Goal: Obtain resource: Download file/media

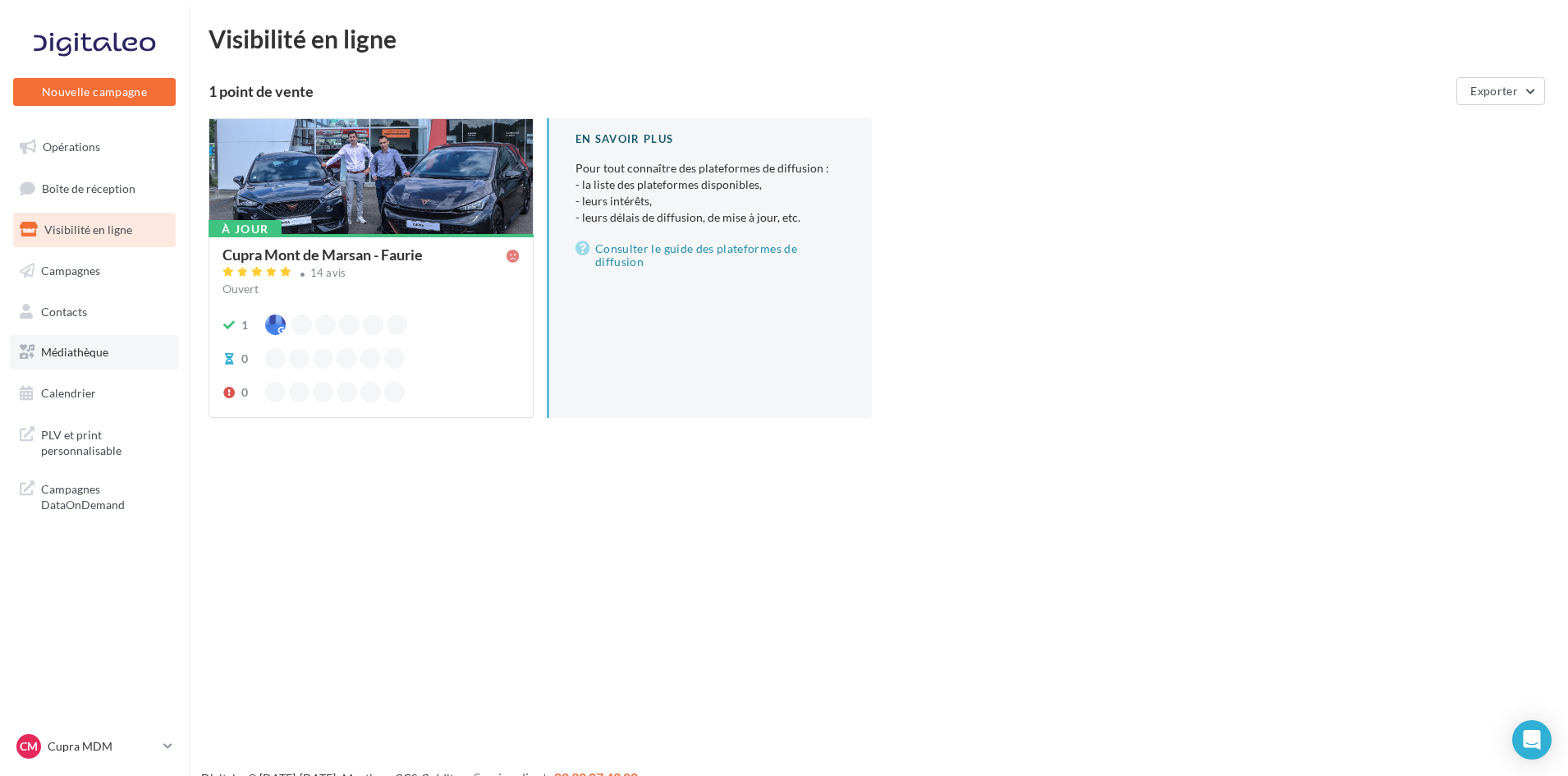
click at [91, 349] on span "Médiathèque" at bounding box center [74, 352] width 67 height 14
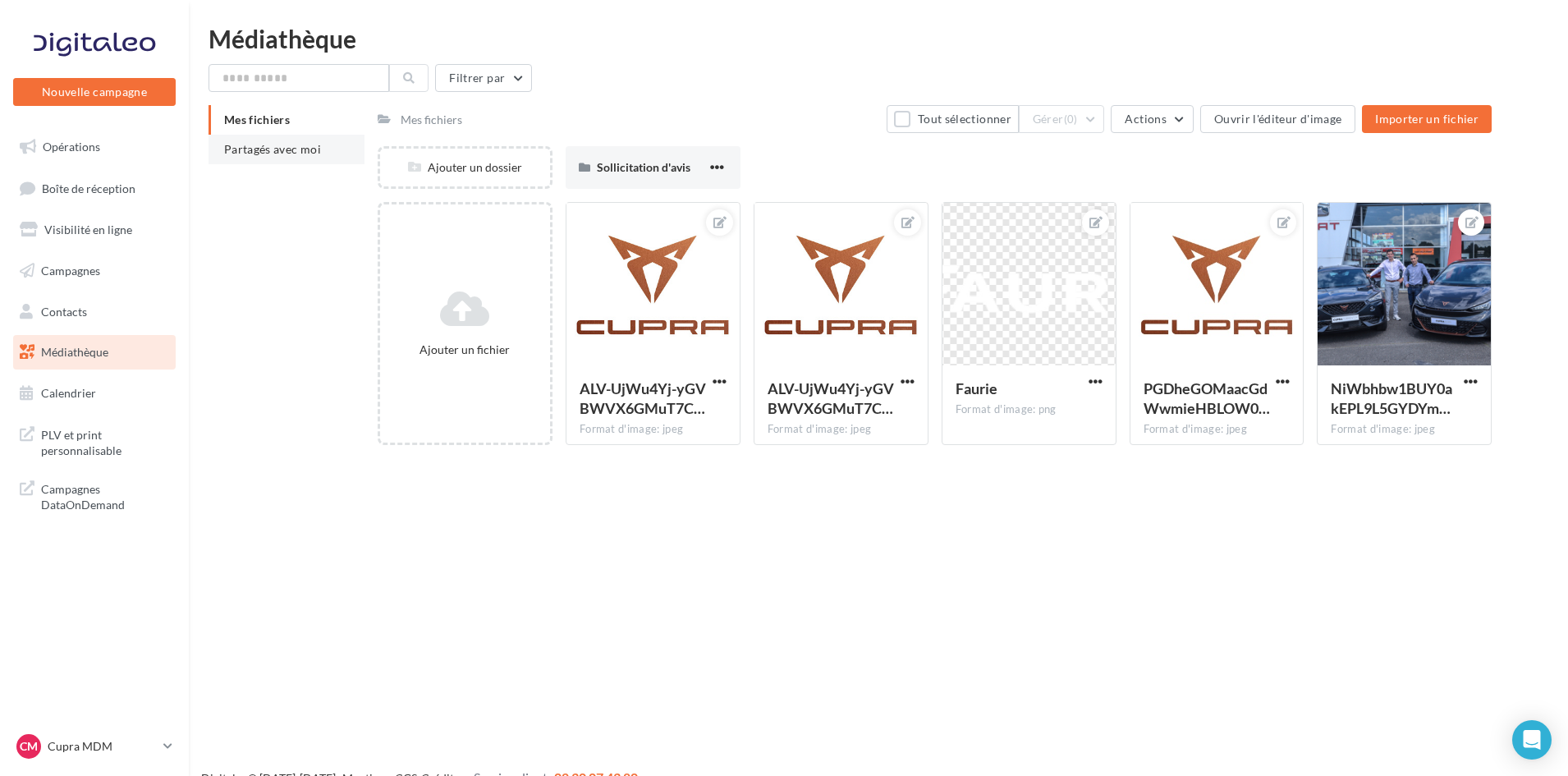
click at [262, 143] on span "Partagés avec moi" at bounding box center [272, 149] width 97 height 14
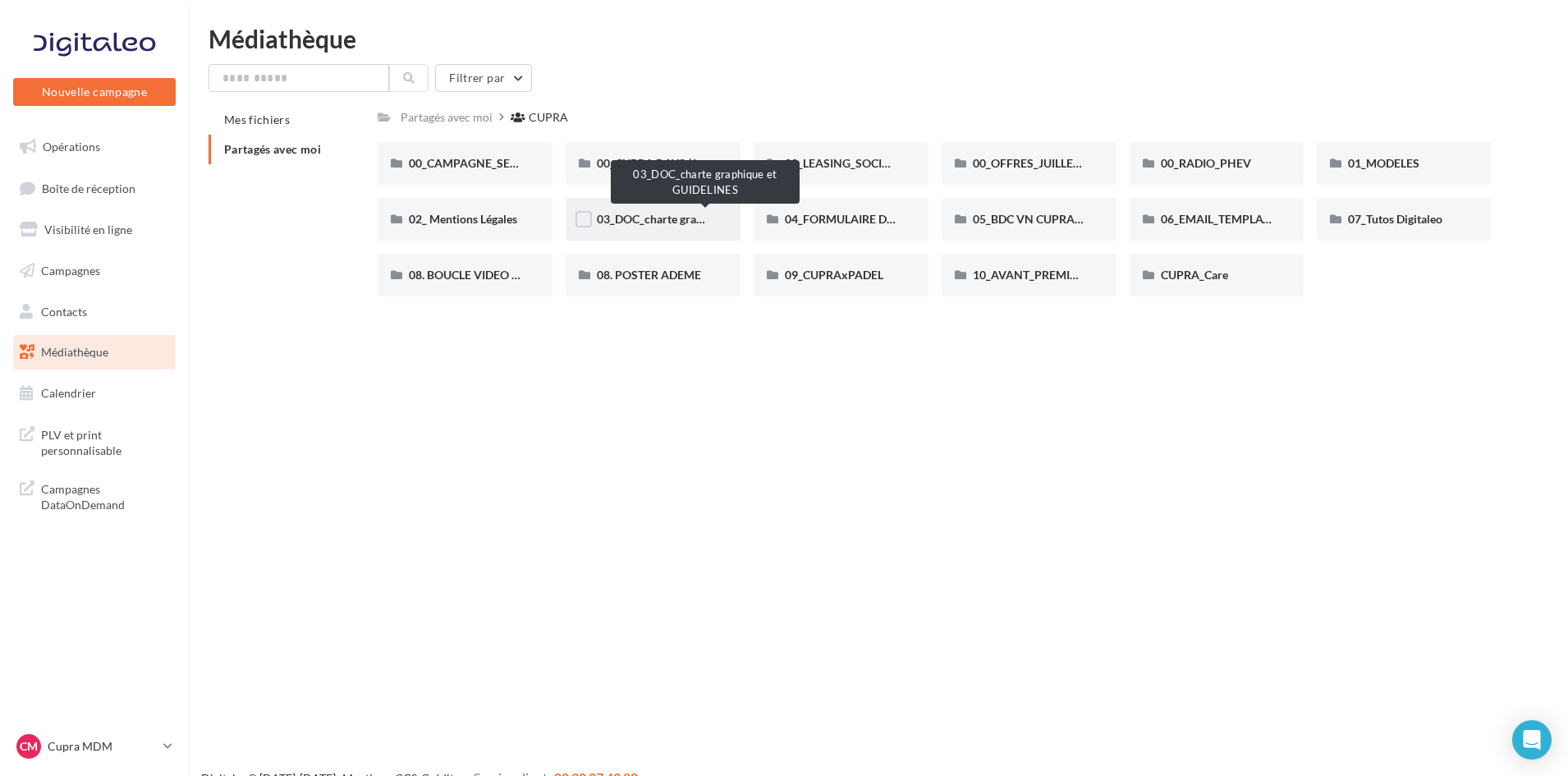
click at [652, 222] on span "03_DOC_charte graphique et GUIDELINES" at bounding box center [704, 219] width 215 height 14
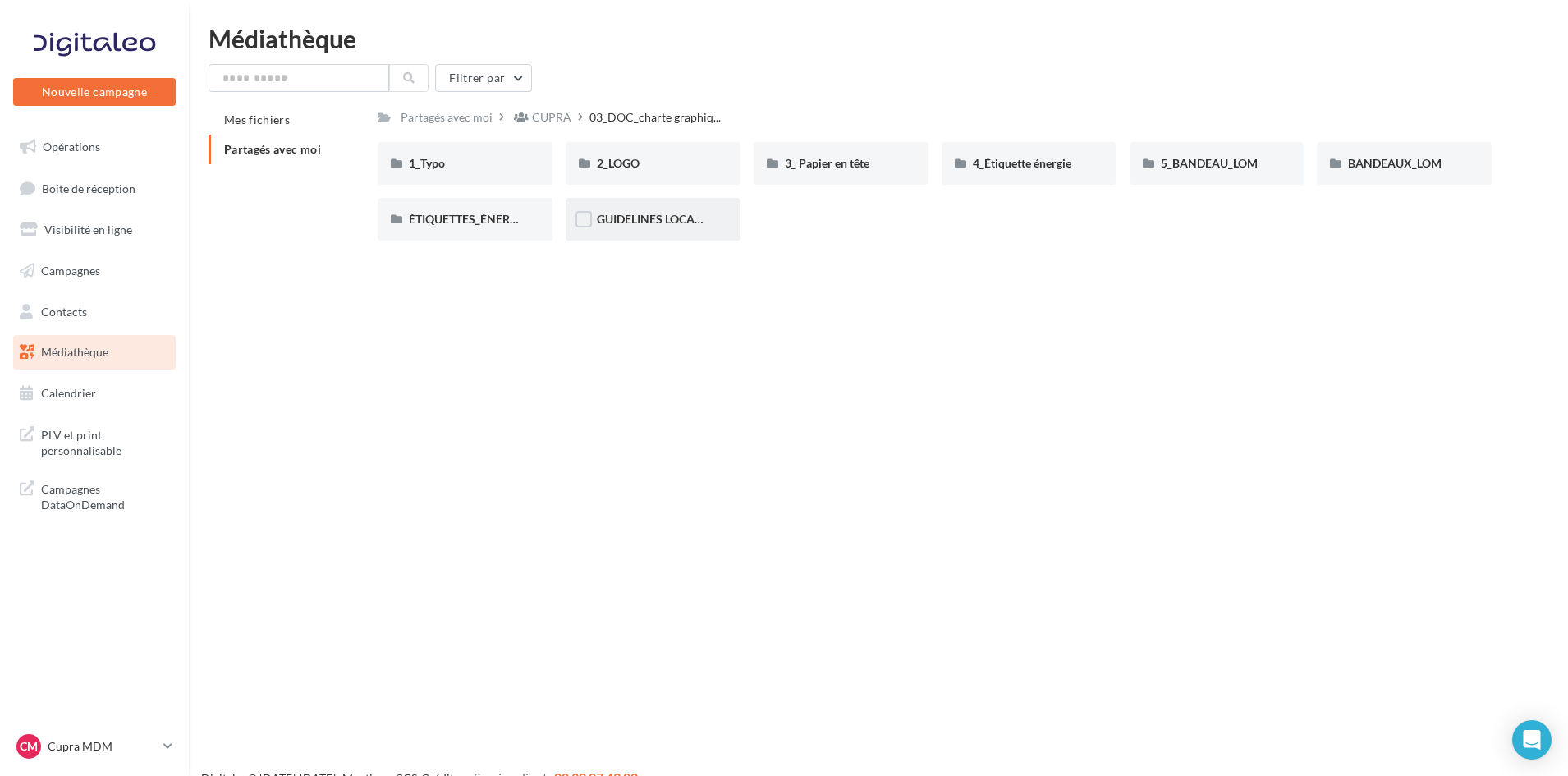
click at [706, 227] on div "GUIDELINES LOCALES" at bounding box center [652, 219] width 112 height 17
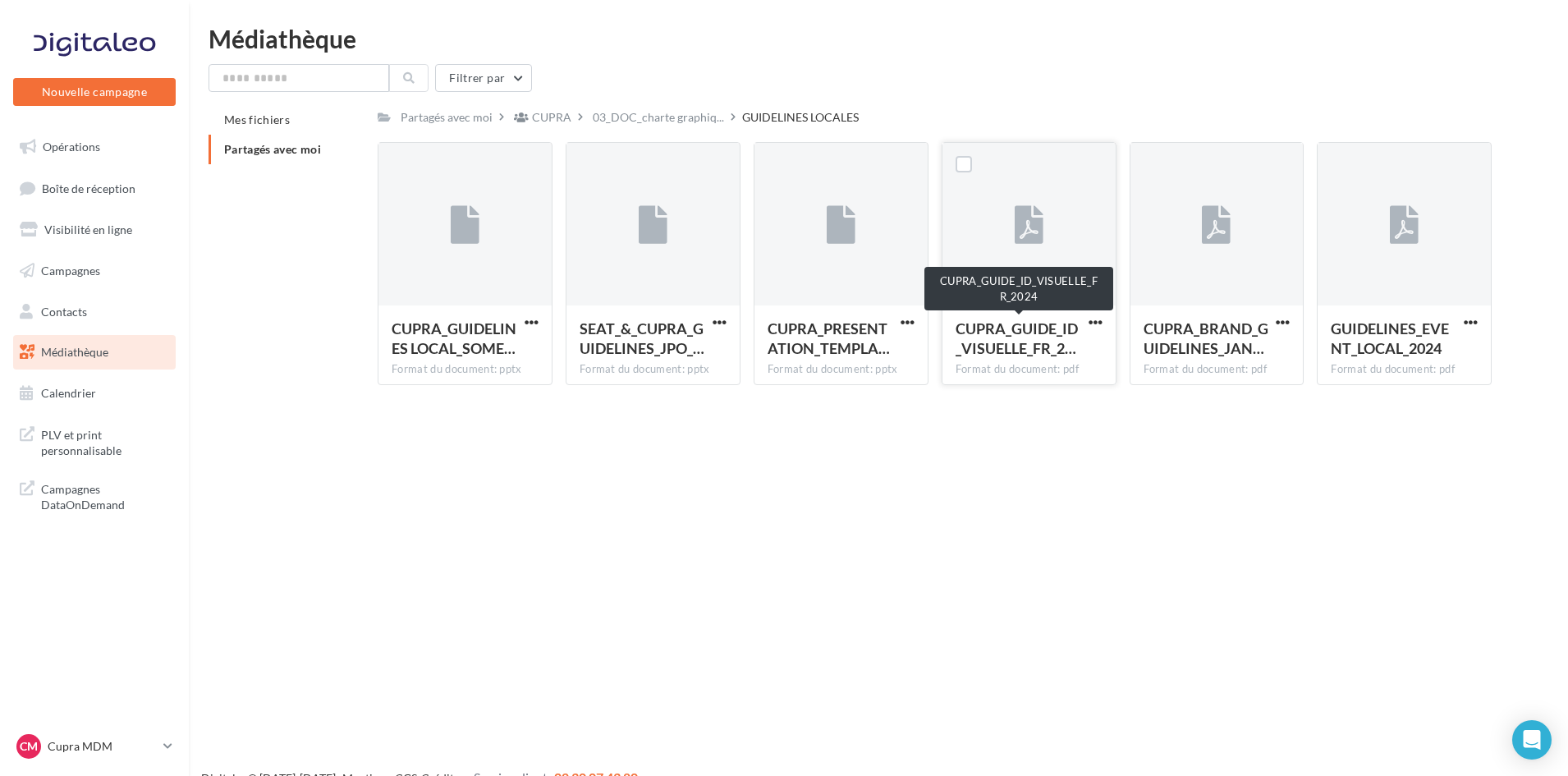
click at [1017, 337] on span "CUPRA_GUIDE_ID_VISUELLE_FR_2…" at bounding box center [1017, 338] width 122 height 37
click at [1103, 319] on button "button" at bounding box center [1096, 323] width 21 height 17
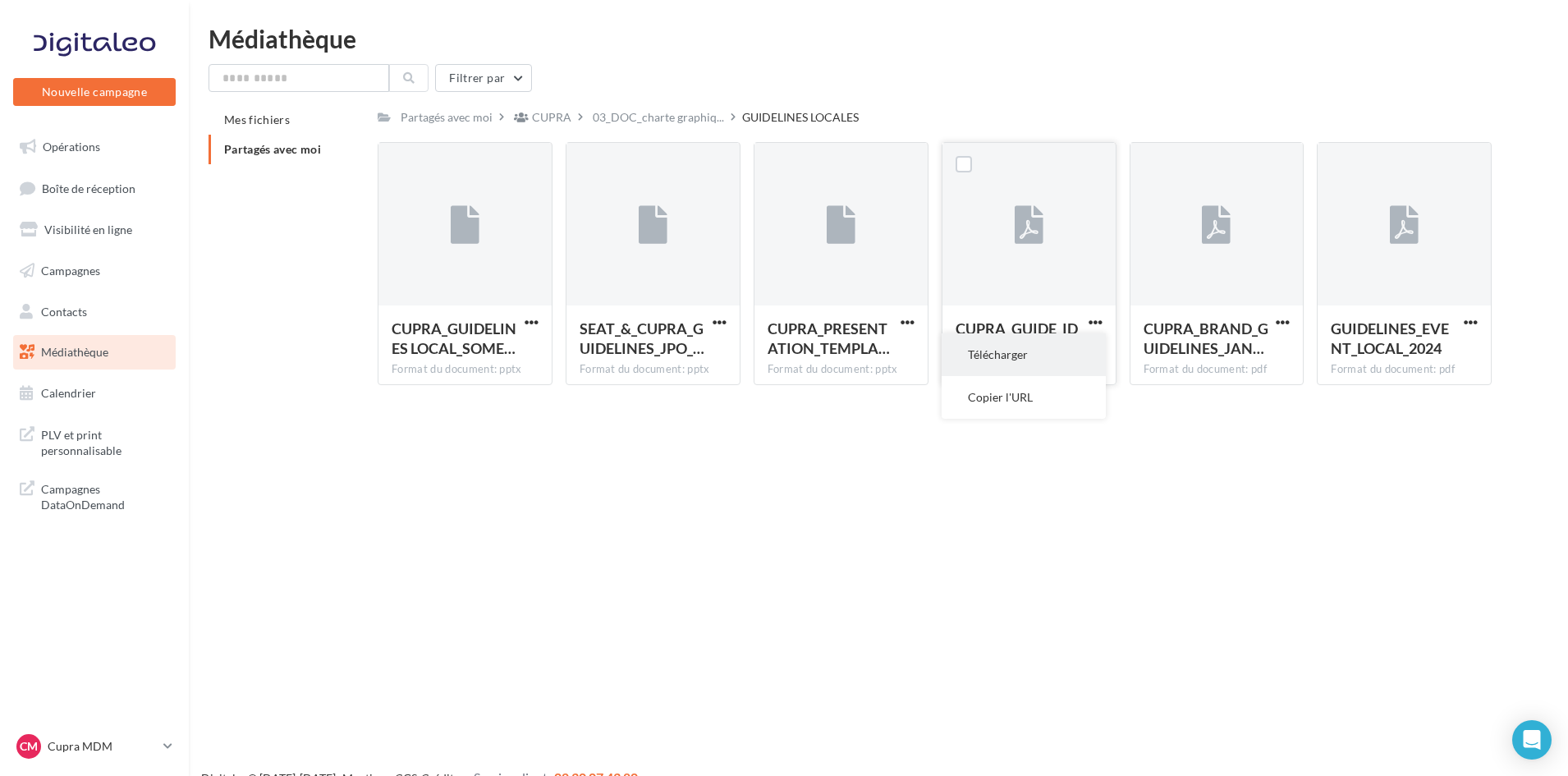
click at [1060, 352] on button "Télécharger" at bounding box center [1024, 354] width 165 height 43
click at [1281, 320] on span "button" at bounding box center [1283, 322] width 14 height 14
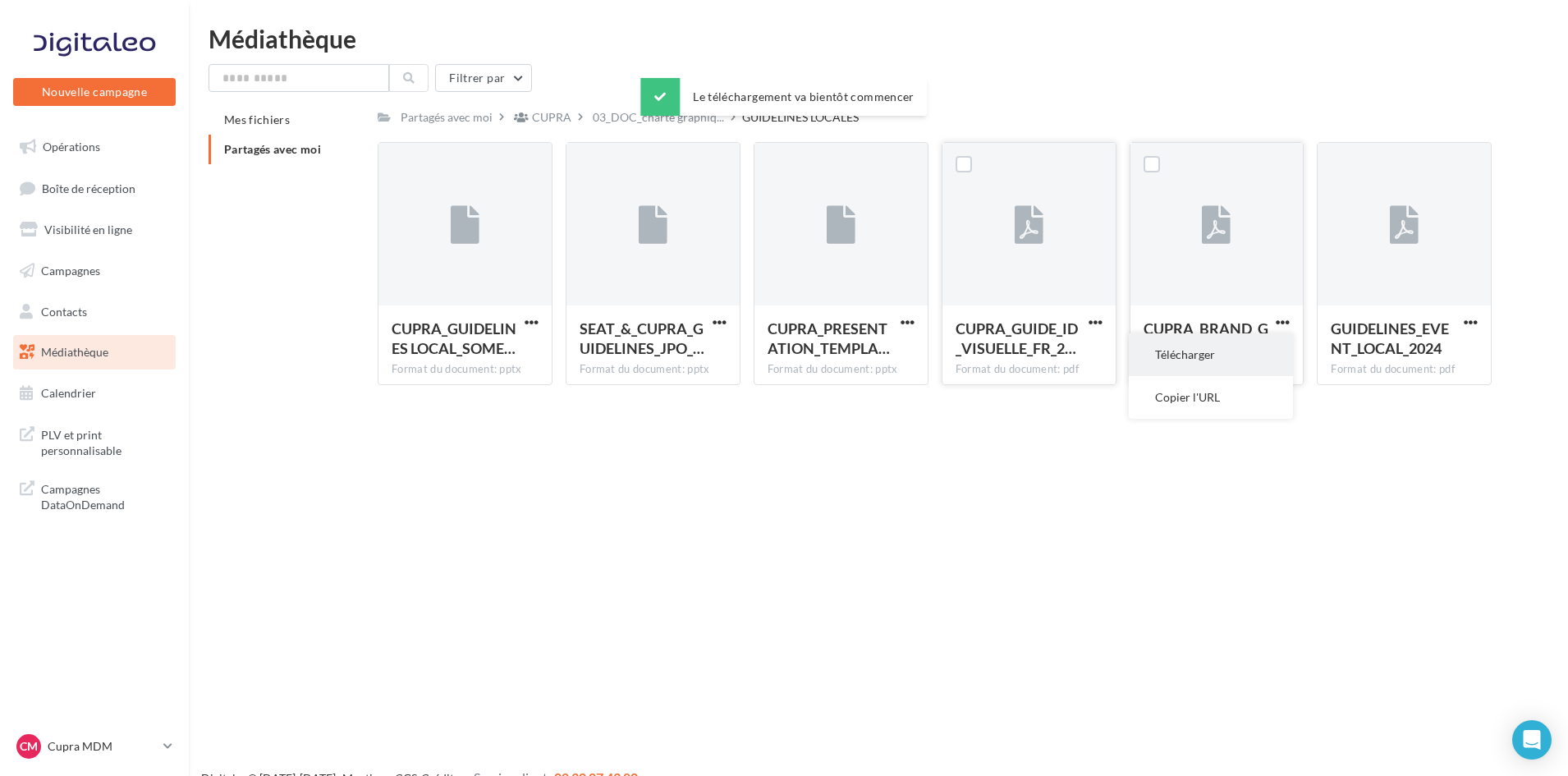
click at [1267, 351] on button "Télécharger" at bounding box center [1211, 354] width 165 height 43
click at [1474, 319] on span "button" at bounding box center [1471, 322] width 14 height 14
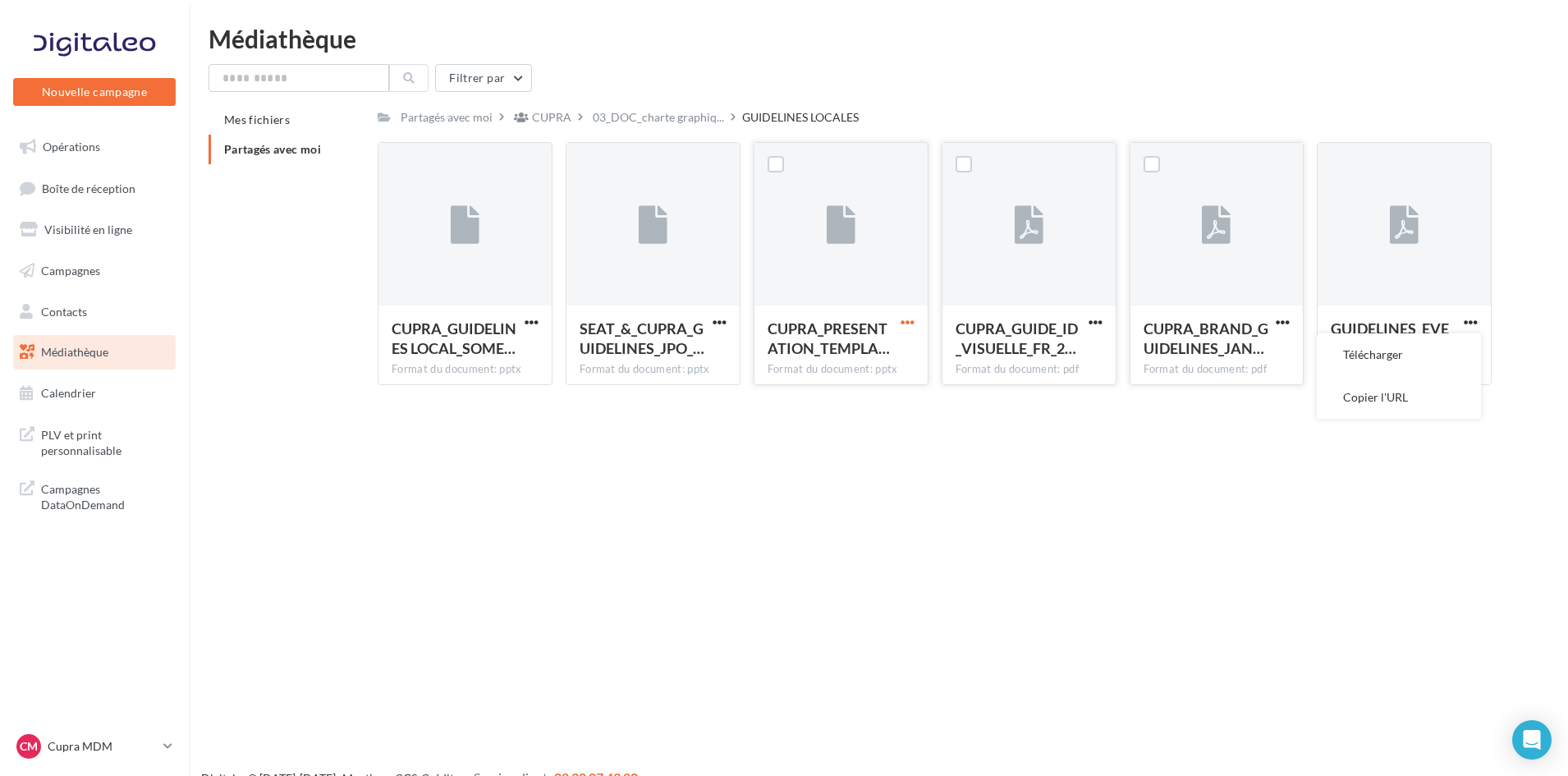
click at [909, 321] on span "button" at bounding box center [908, 322] width 14 height 14
click at [870, 354] on button "Télécharger" at bounding box center [835, 354] width 165 height 43
click at [718, 322] on span "button" at bounding box center [720, 322] width 14 height 14
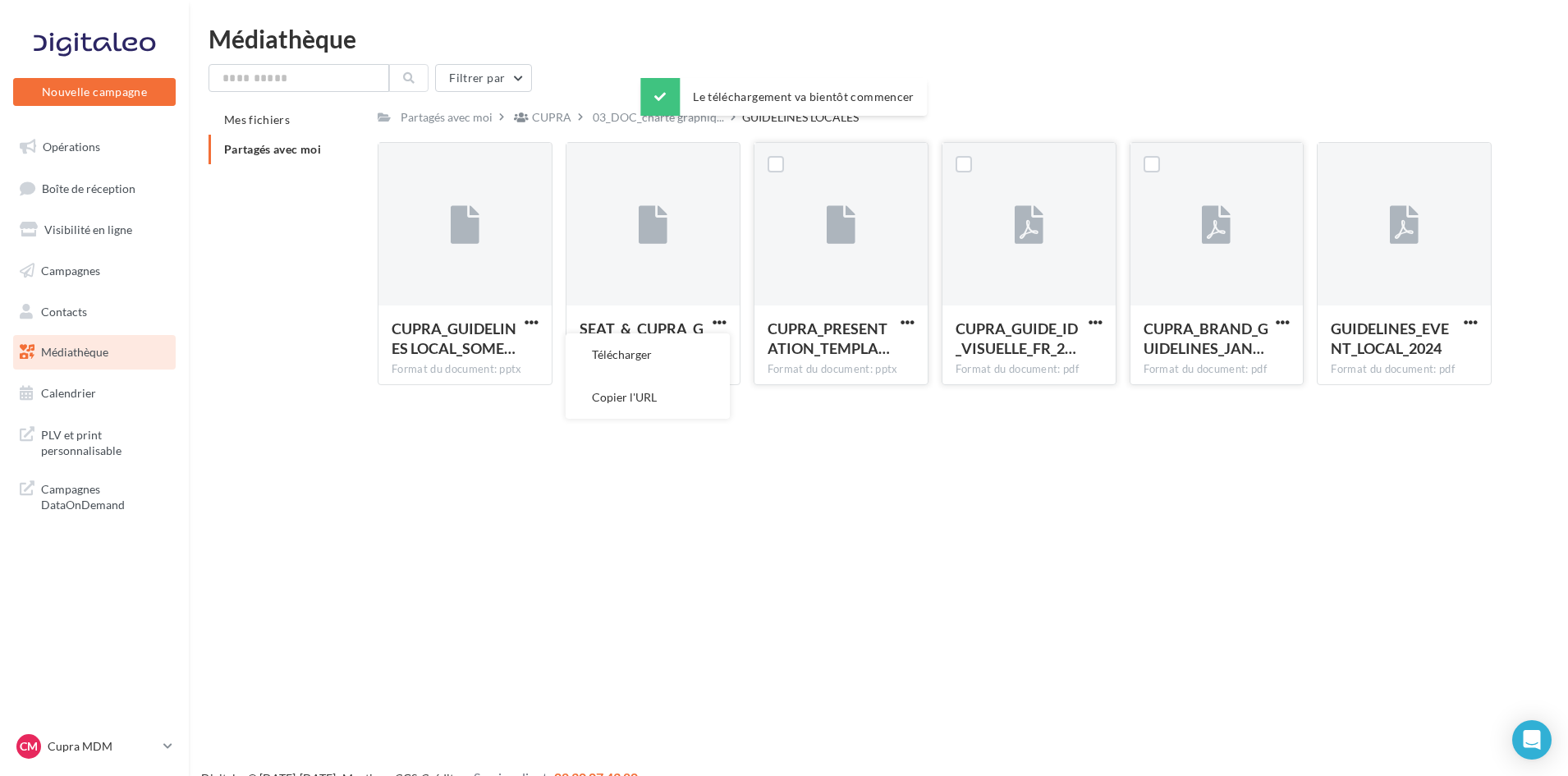
drag, startPoint x: 801, startPoint y: 429, endPoint x: 801, endPoint y: 443, distance: 14.0
click at [801, 430] on div "Nouvelle campagne Nouvelle campagne Opérations Boîte de réception Visibilité en…" at bounding box center [784, 414] width 1568 height 776
click at [720, 325] on span "button" at bounding box center [720, 322] width 14 height 14
click at [690, 360] on button "Télécharger" at bounding box center [647, 354] width 165 height 43
click at [666, 231] on icon at bounding box center [652, 226] width 29 height 37
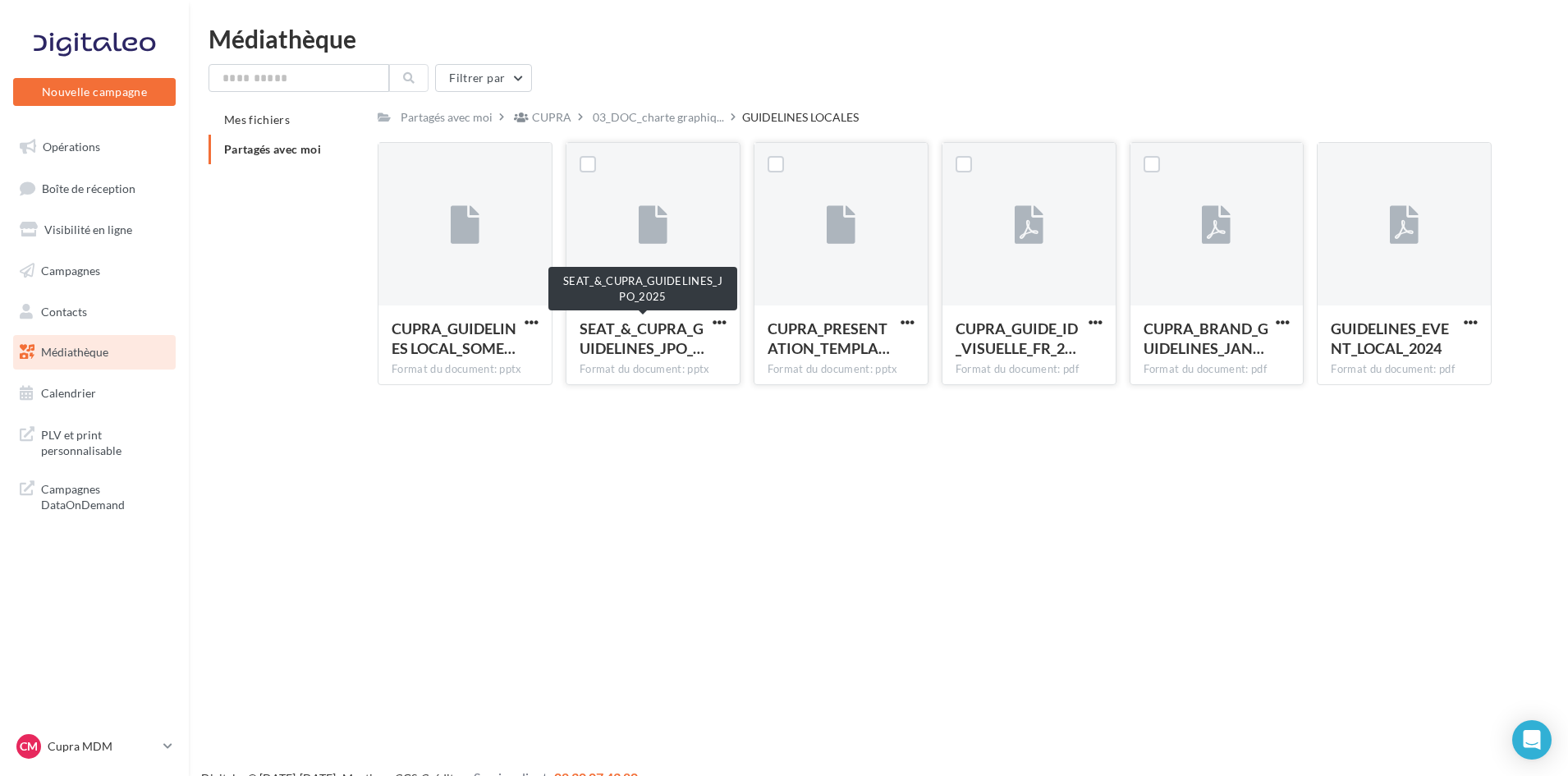
click at [666, 321] on span "SEAT_&_CUPRA_GUIDELINES_JPO_…" at bounding box center [642, 338] width 125 height 37
click at [265, 131] on li "Mes fichiers" at bounding box center [286, 120] width 156 height 30
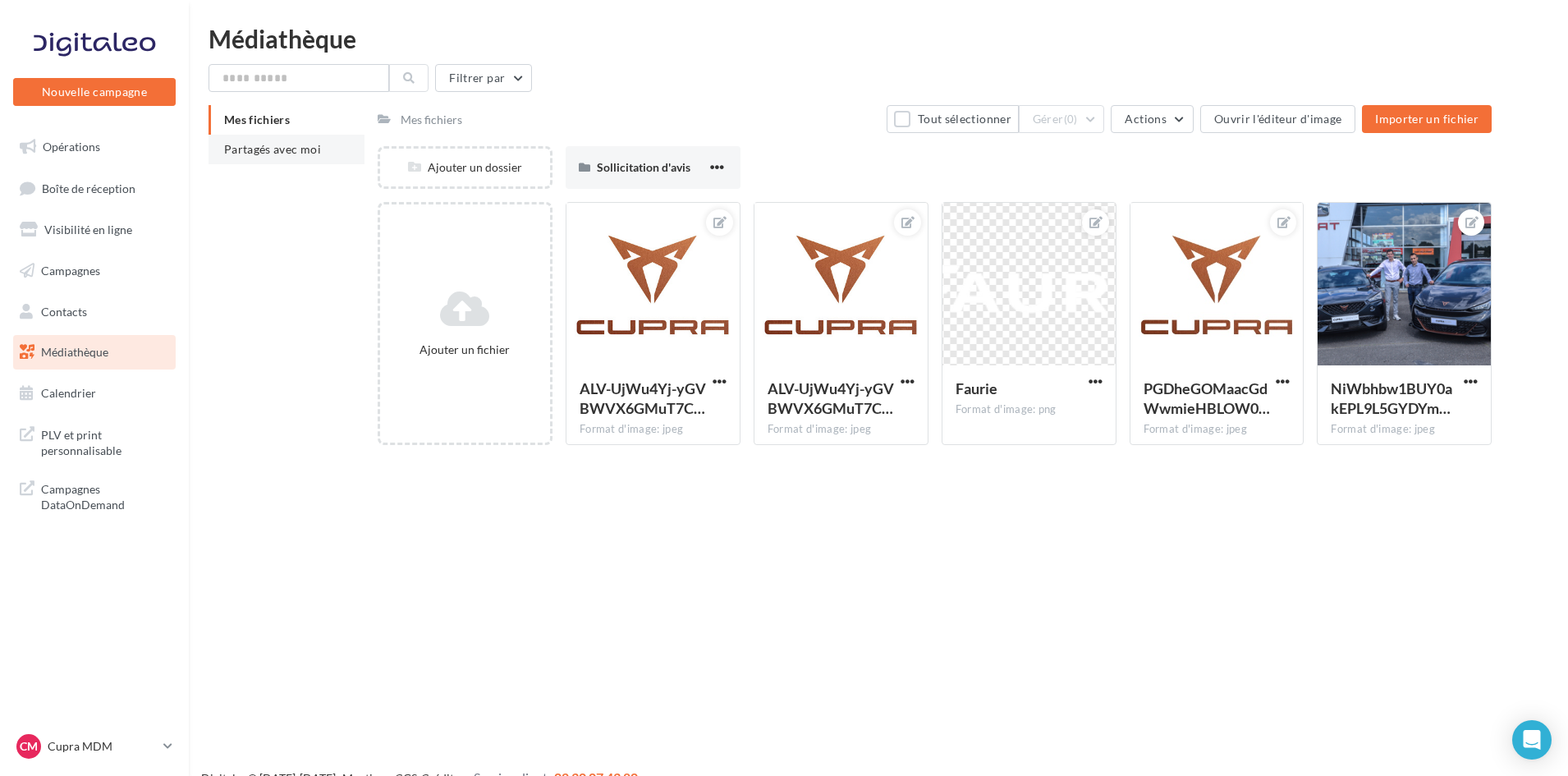
click at [276, 148] on span "Partagés avec moi" at bounding box center [272, 149] width 97 height 14
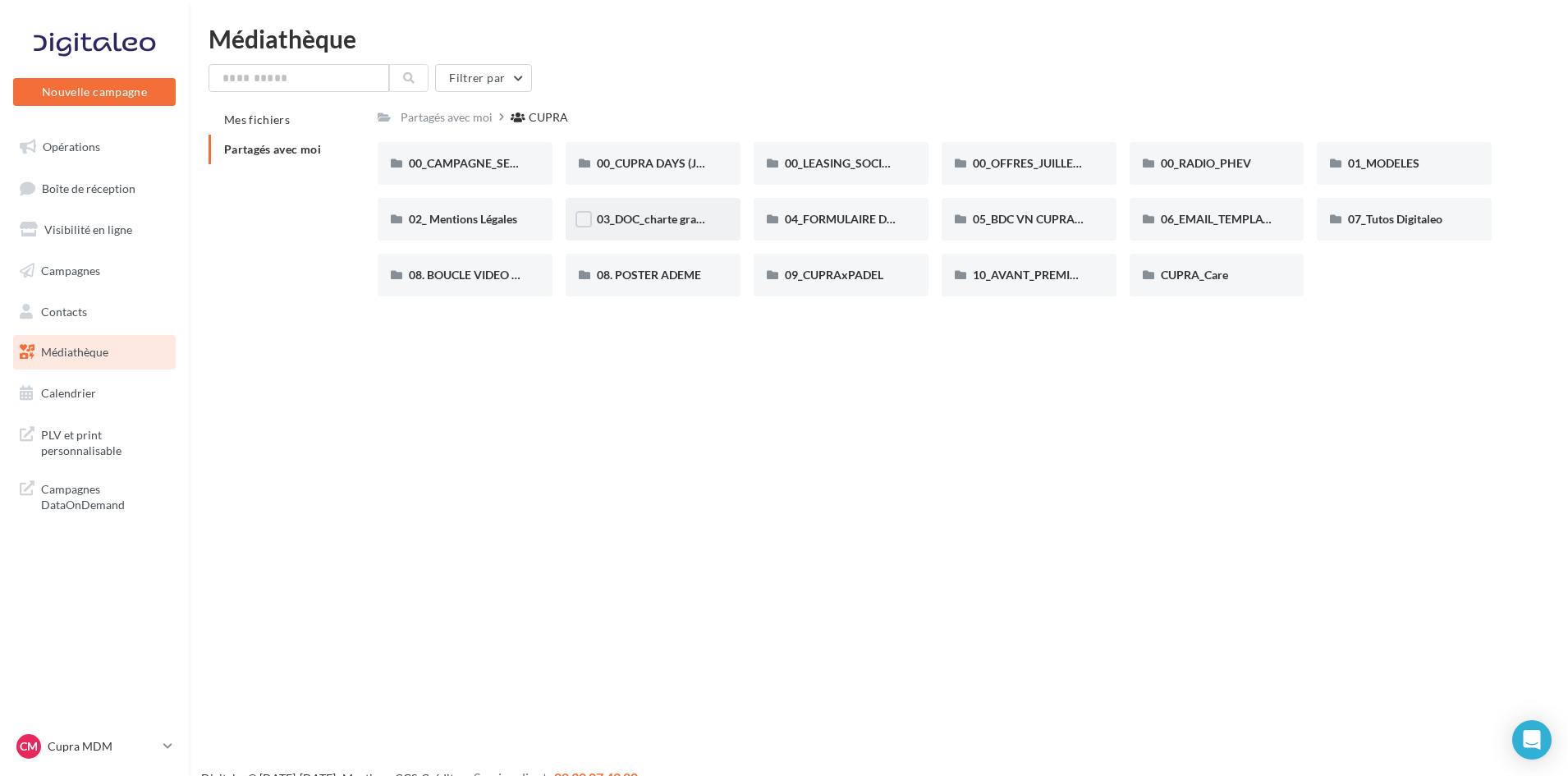
click at [633, 229] on div "03_DOC_charte graphique et GUIDELINES" at bounding box center [652, 219] width 175 height 43
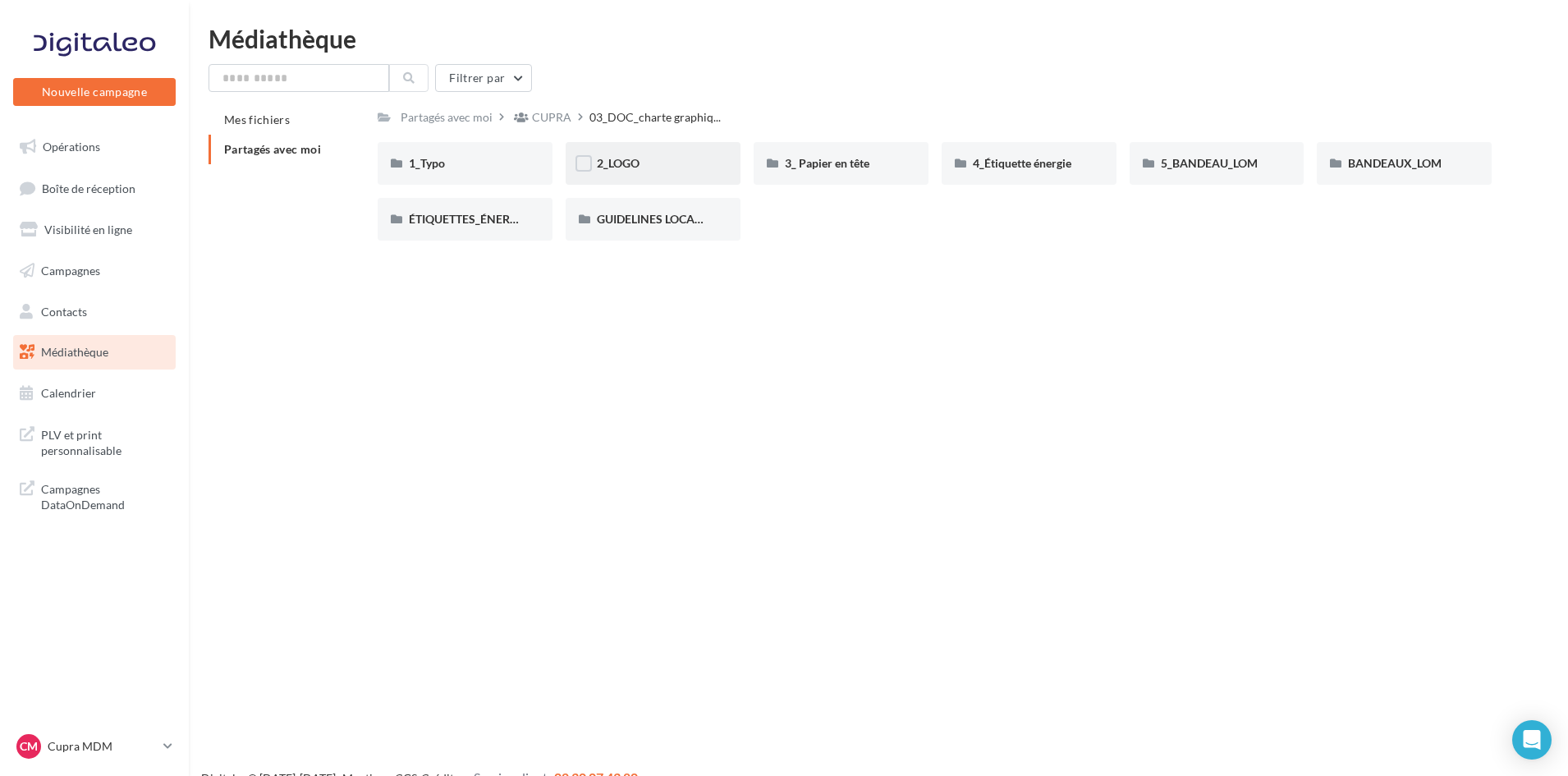
click at [659, 159] on div "2_LOGO" at bounding box center [652, 163] width 112 height 17
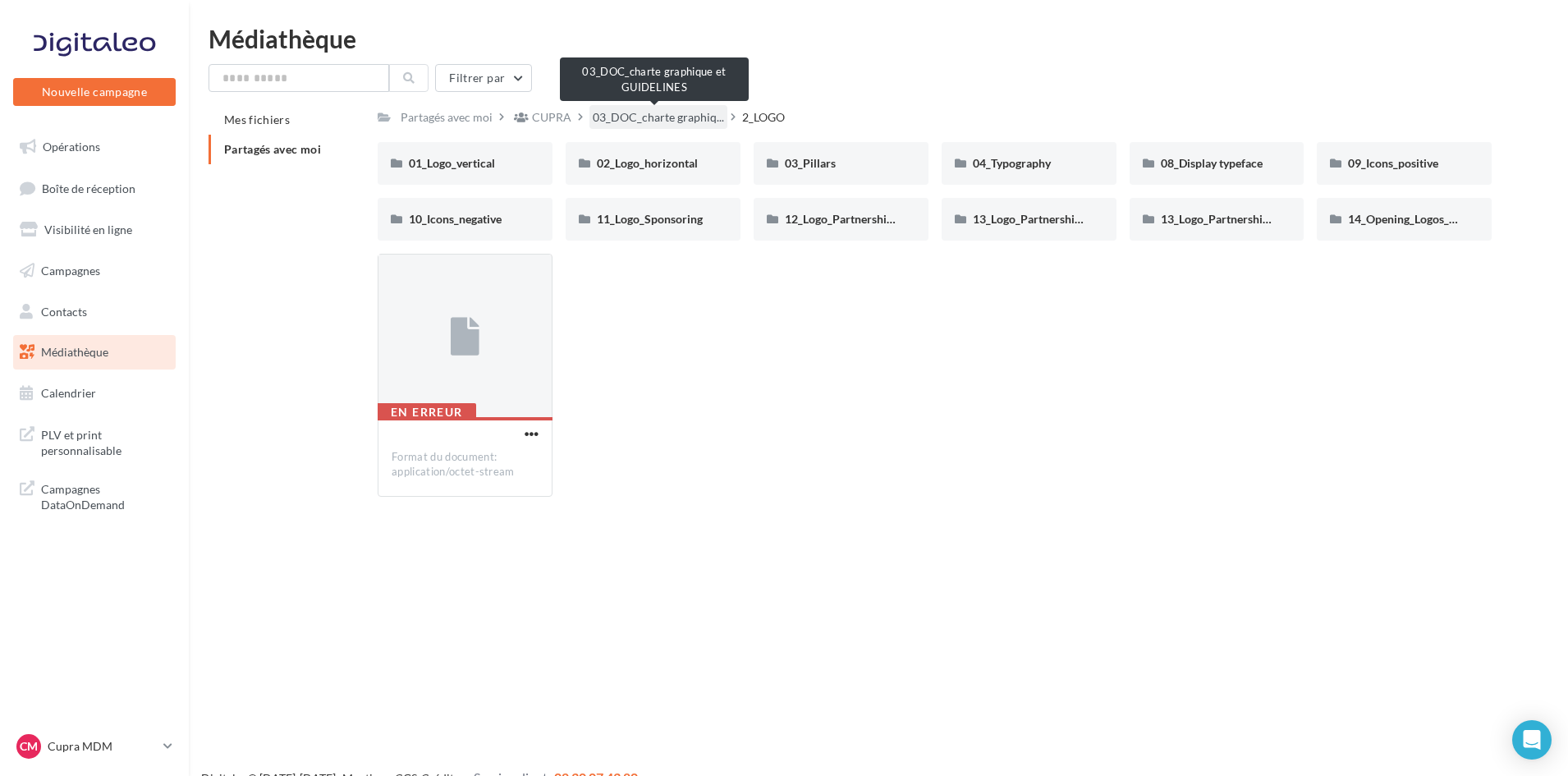
click at [629, 111] on span "03_DOC_charte graphiq..." at bounding box center [659, 117] width 132 height 17
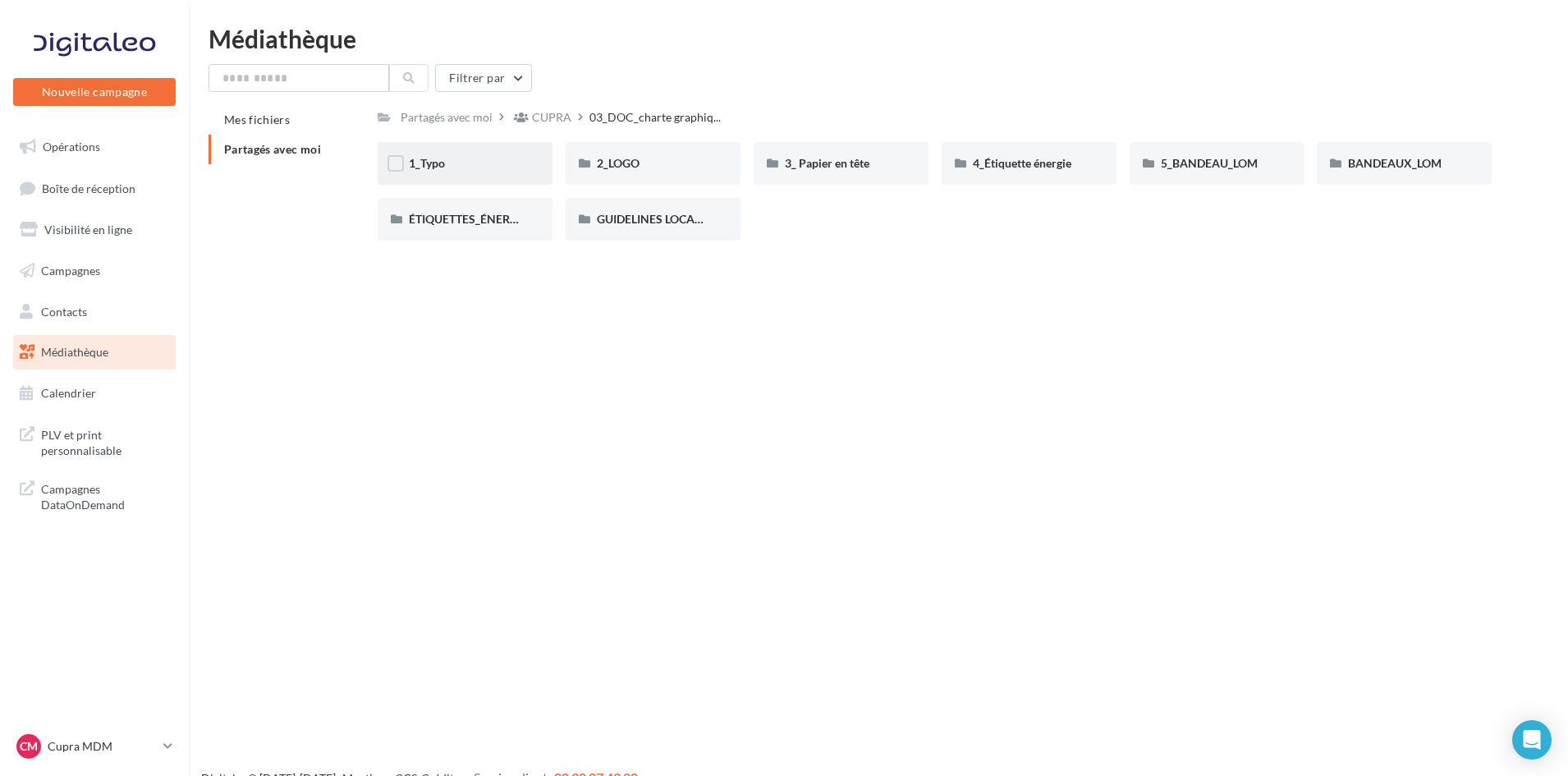
click at [523, 170] on div "1_Typo" at bounding box center [465, 163] width 175 height 43
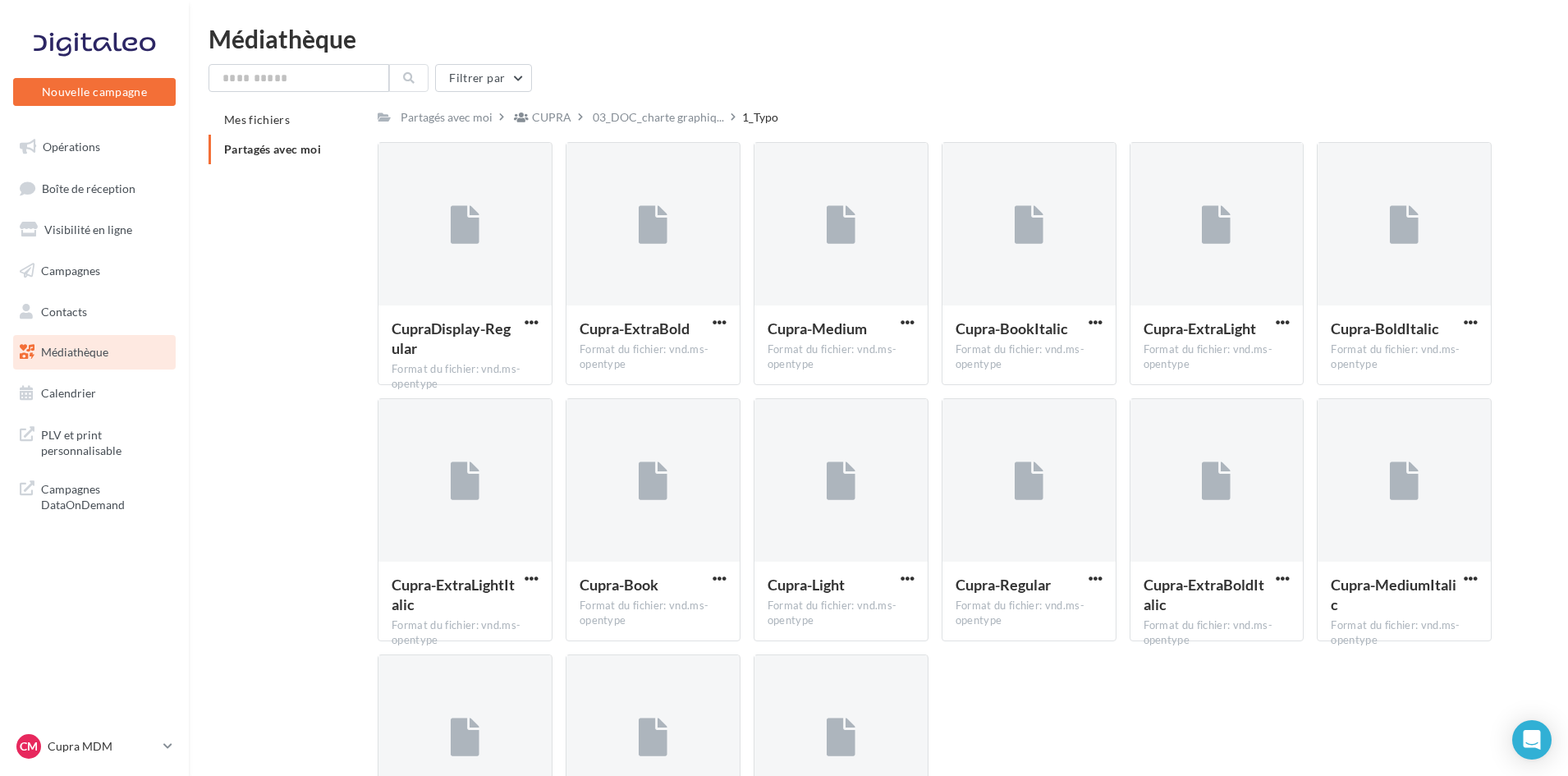
click at [751, 121] on div "1_Typo" at bounding box center [760, 117] width 36 height 17
click at [652, 103] on div "Filtrer par Mes fichiers Partagés avec moi Partagés avec moi CUPRA 03_DOC_chart…" at bounding box center [878, 488] width 1340 height 847
click at [648, 113] on span "03_DOC_charte graphiq..." at bounding box center [659, 117] width 132 height 17
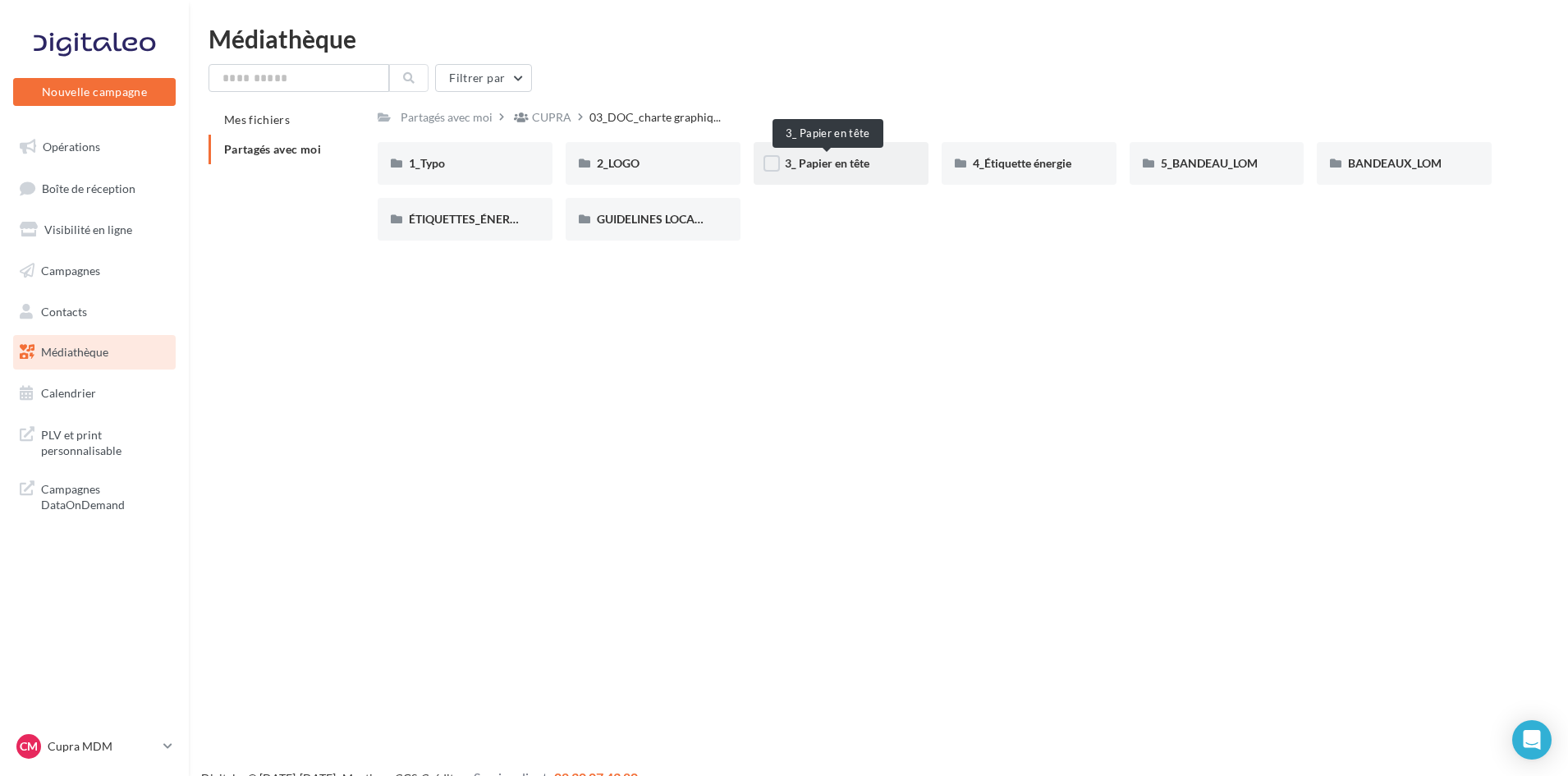
click at [790, 164] on span "3_ Papier en tête" at bounding box center [827, 163] width 84 height 14
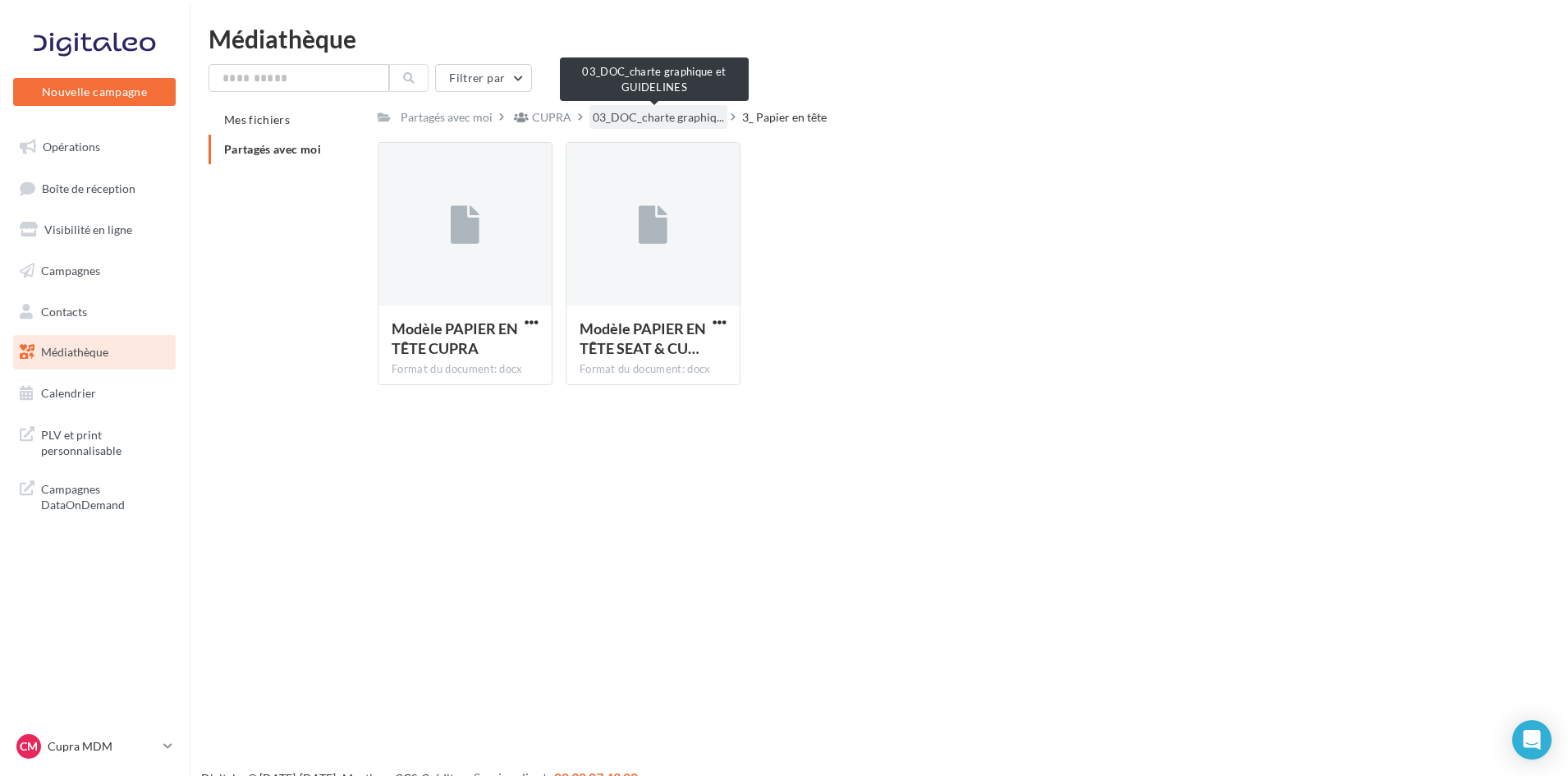
click at [669, 118] on span "03_DOC_charte graphiq..." at bounding box center [659, 117] width 132 height 17
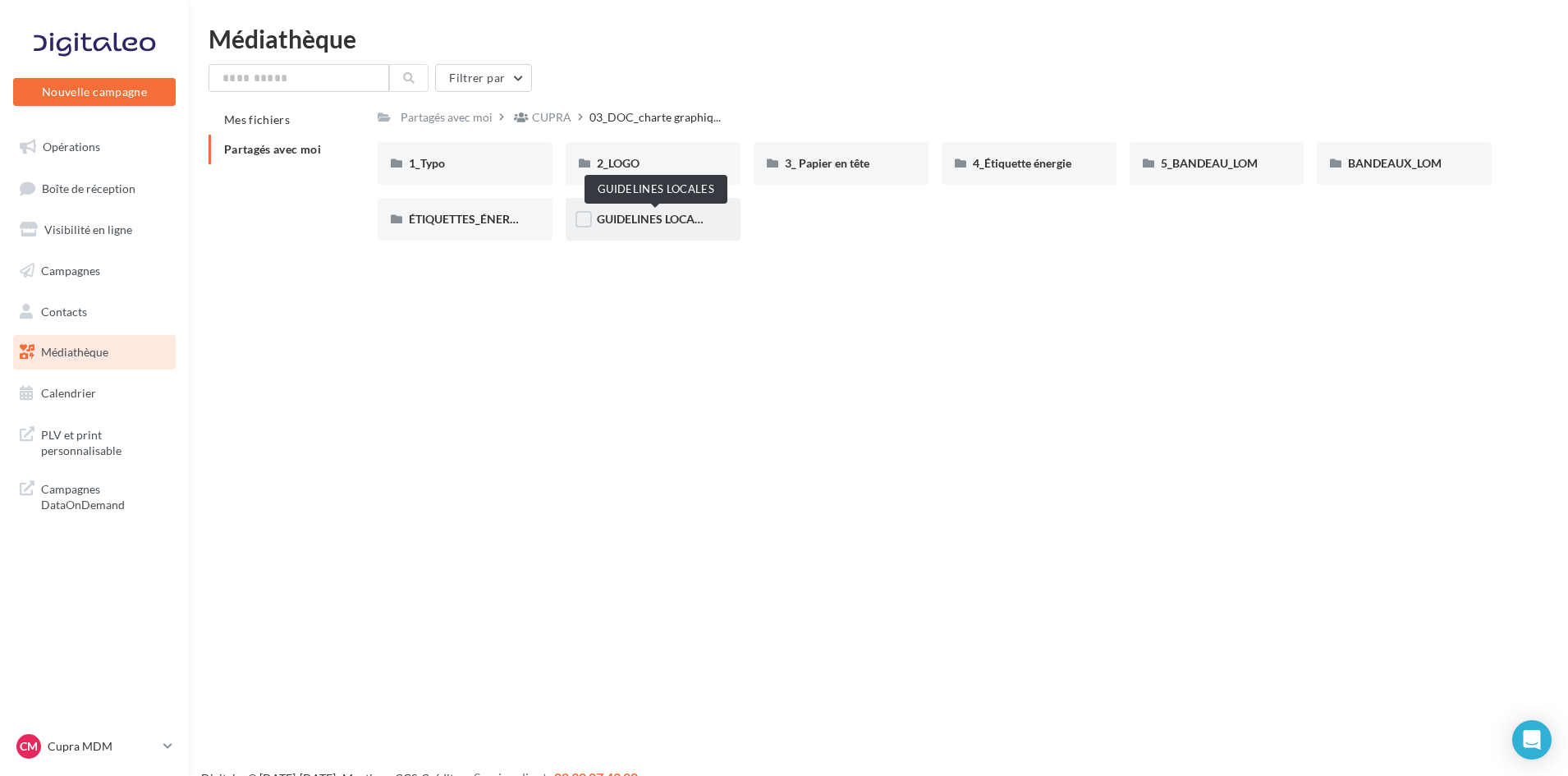
click at [672, 221] on span "GUIDELINES LOCALES" at bounding box center [655, 219] width 117 height 14
